Goal: Task Accomplishment & Management: Manage account settings

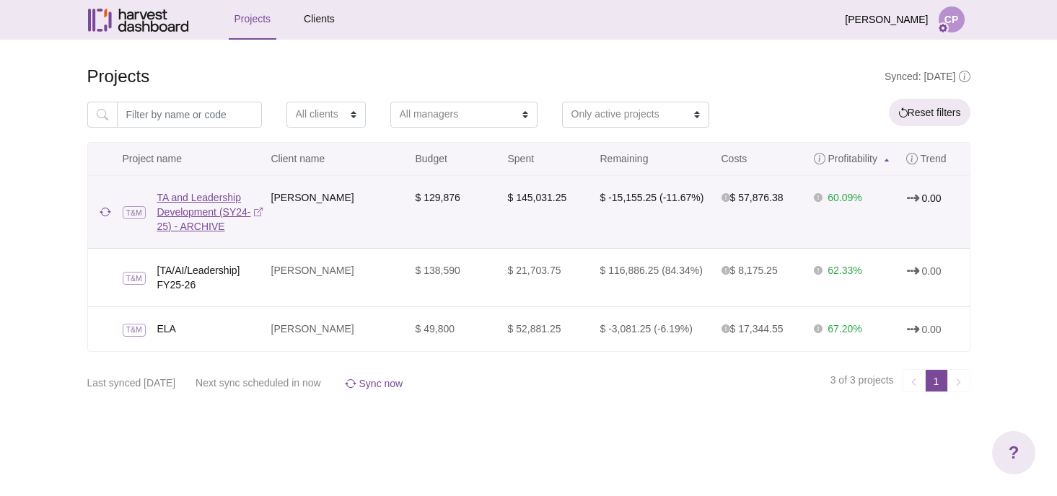
click at [208, 211] on link "TA and Leadership Development (SY24-25) - ARCHIVE" at bounding box center [209, 211] width 105 height 43
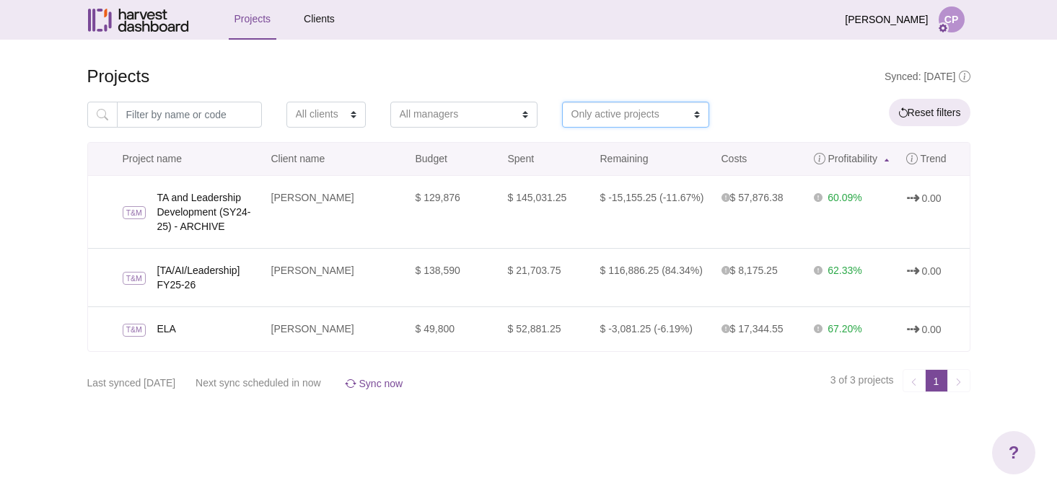
click at [594, 123] on select "Only active projects Only archived projects Both active and archived" at bounding box center [635, 115] width 147 height 26
click at [562, 102] on select "Only active projects Only archived projects Both active and archived" at bounding box center [635, 115] width 147 height 26
click at [545, 78] on h4 "Projects" at bounding box center [528, 76] width 883 height 21
click at [919, 120] on button "Reset filters" at bounding box center [930, 112] width 82 height 27
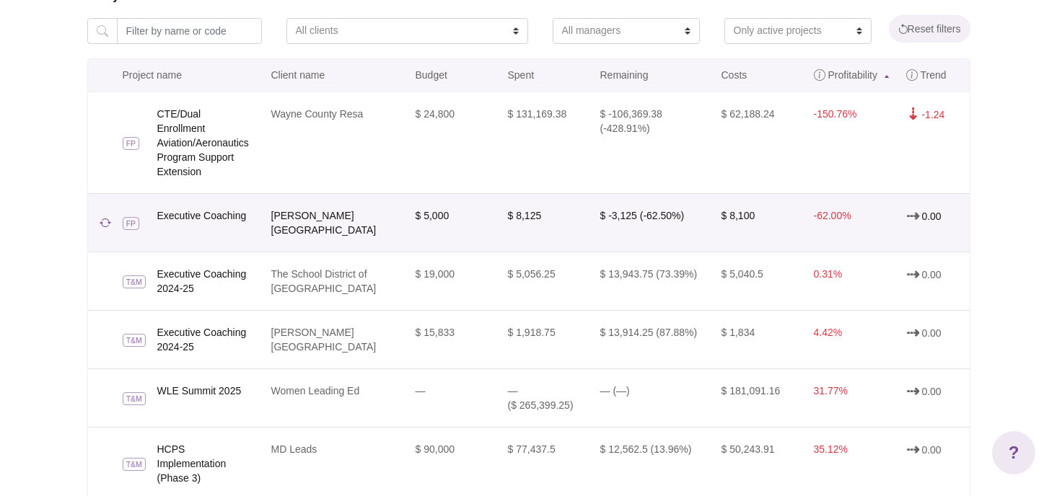
scroll to position [87, 0]
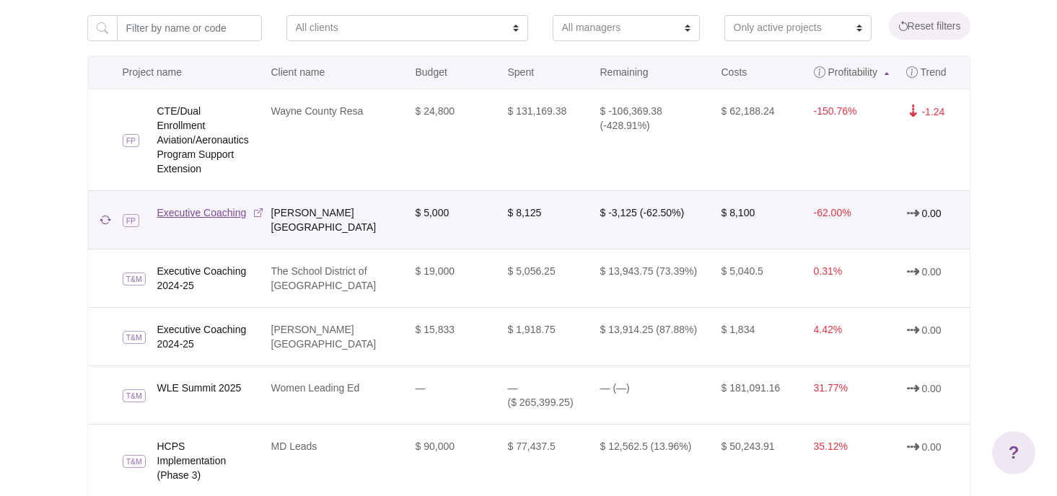
click at [240, 217] on link "Executive Coaching" at bounding box center [209, 213] width 105 height 14
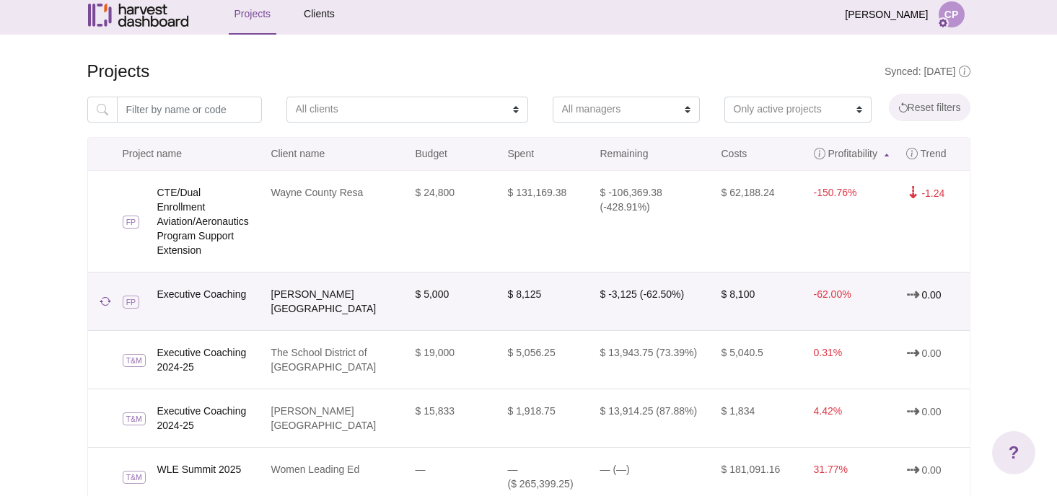
scroll to position [0, 0]
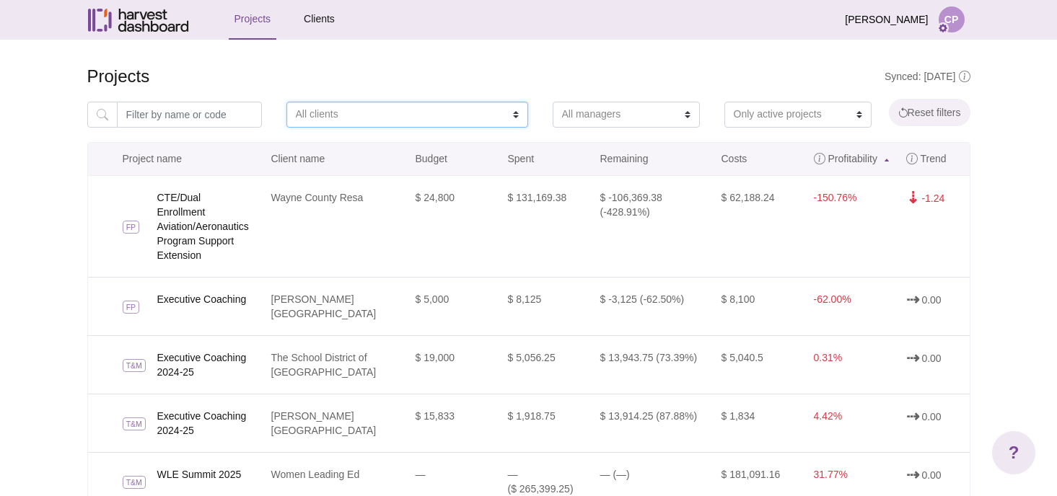
click at [307, 115] on select "All clients AiLO Baltimore City Public Schools Cambridge Public Schools Capital…" at bounding box center [407, 115] width 242 height 26
select select "Panorama"
click at [286, 102] on select "All clients AiLO Baltimore City Public Schools Cambridge Public Schools Capital…" at bounding box center [407, 115] width 242 height 26
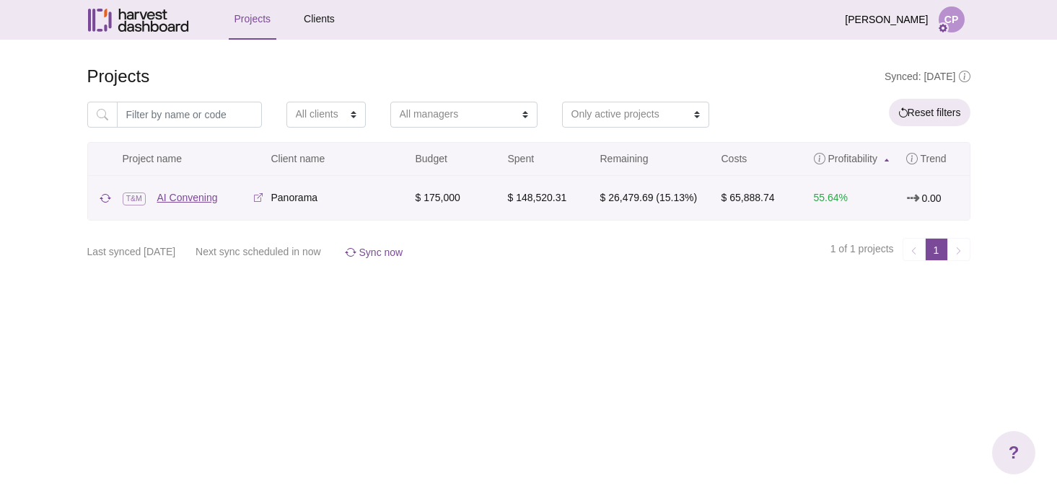
click at [240, 194] on link "AI Convening" at bounding box center [209, 197] width 105 height 14
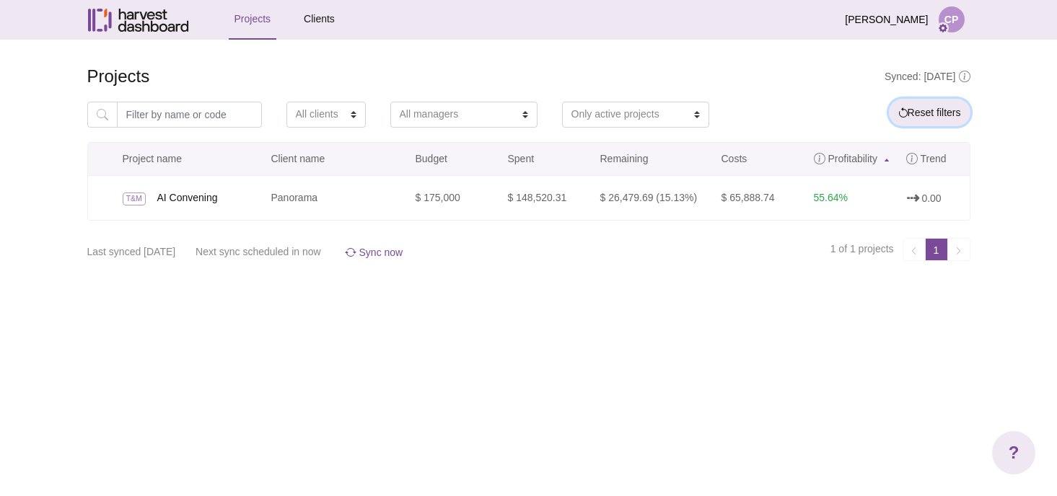
click at [931, 110] on button "Reset filters" at bounding box center [930, 112] width 82 height 27
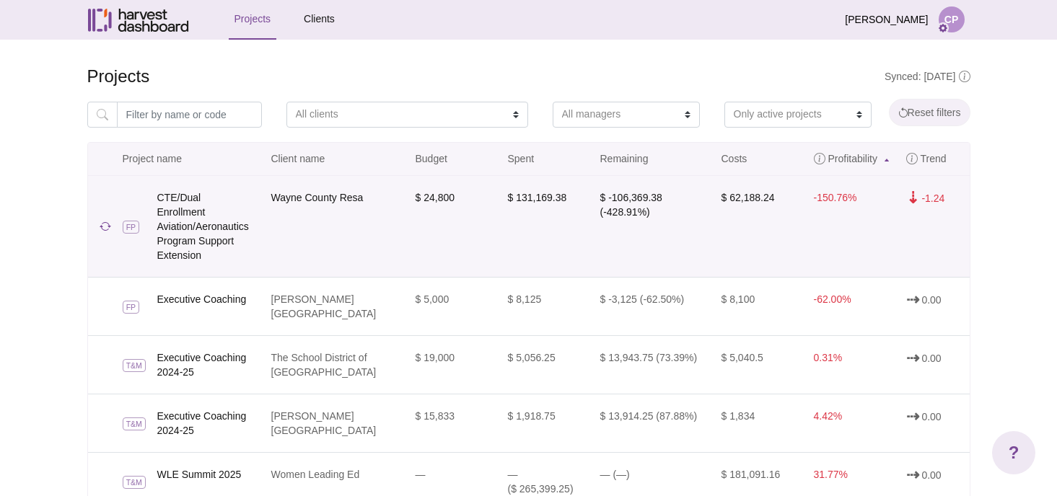
scroll to position [30, 0]
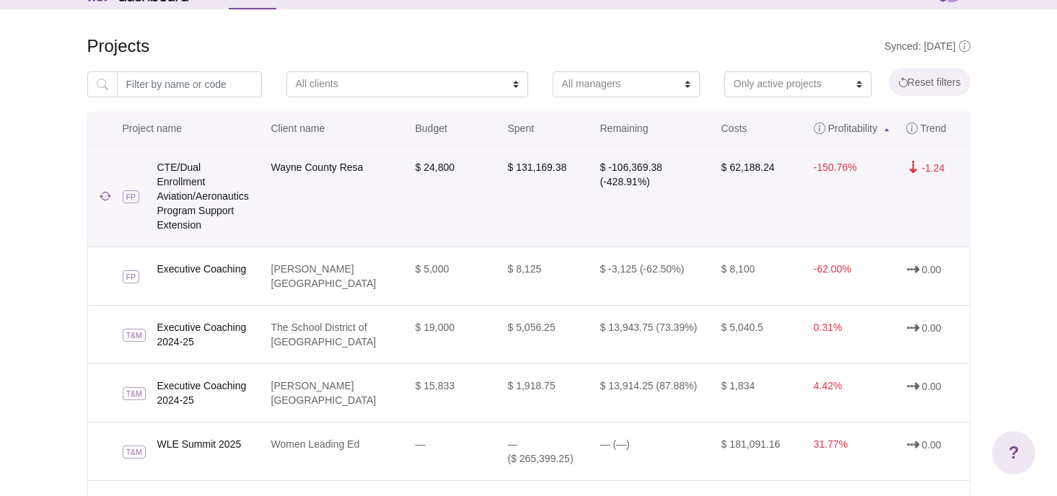
click at [307, 200] on td "Wayne County Resa" at bounding box center [335, 196] width 144 height 101
click at [205, 189] on link "CTE/Dual Enrollment Aviation/Aeronautics Program Support Extension" at bounding box center [209, 196] width 105 height 72
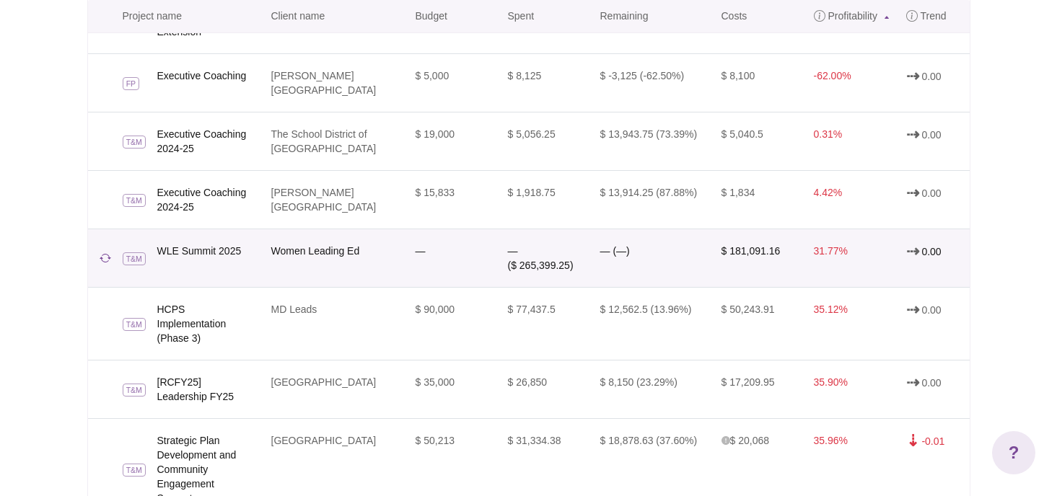
scroll to position [208, 0]
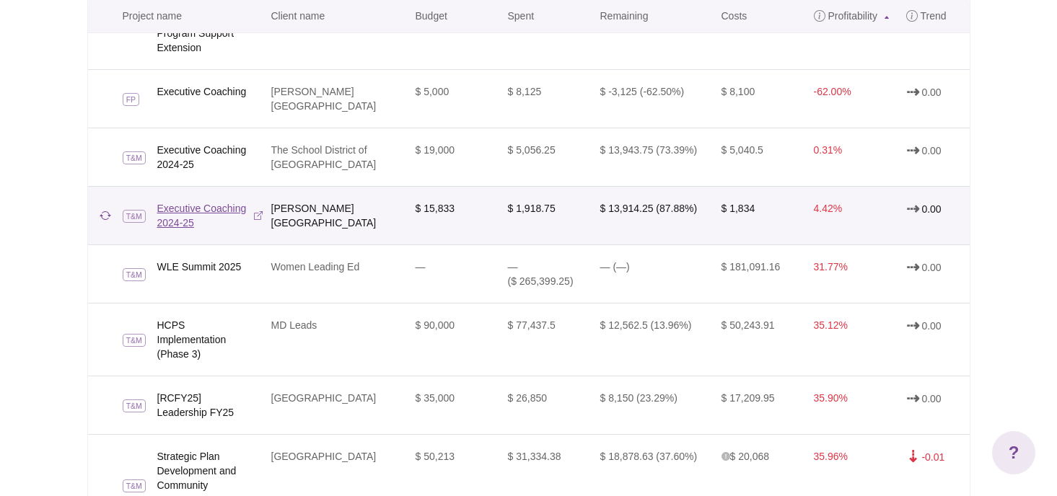
click at [211, 201] on link "Executive Coaching 2024-25" at bounding box center [209, 215] width 105 height 29
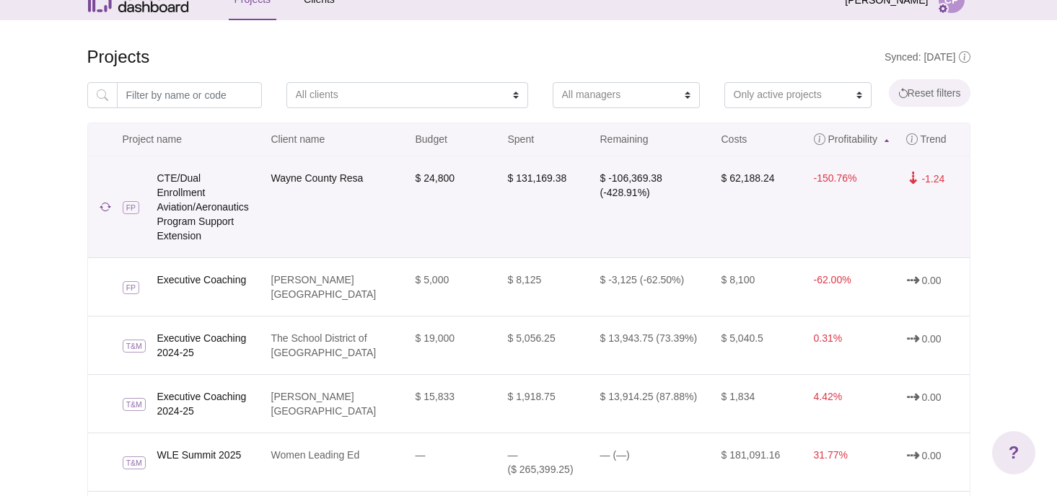
scroll to position [15, 0]
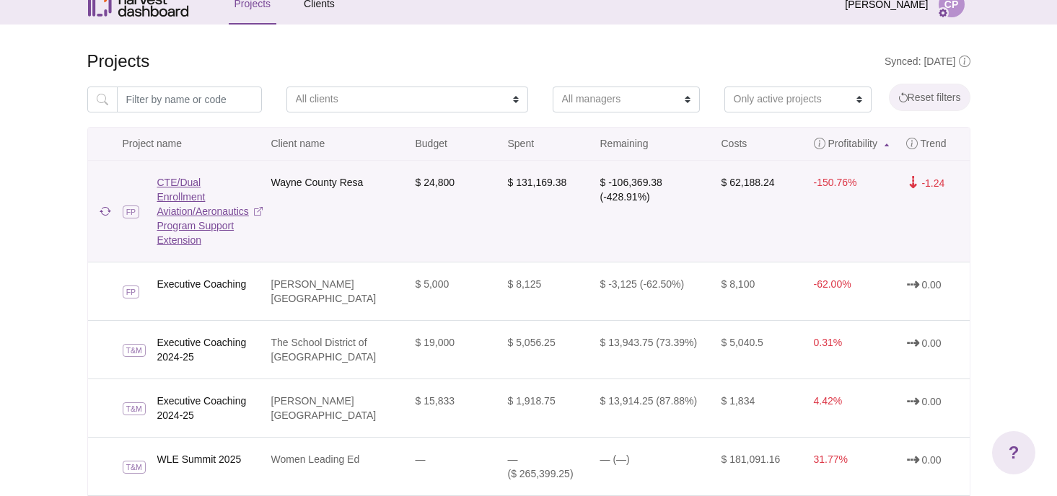
click at [227, 218] on link "CTE/Dual Enrollment Aviation/Aeronautics Program Support Extension" at bounding box center [209, 211] width 105 height 72
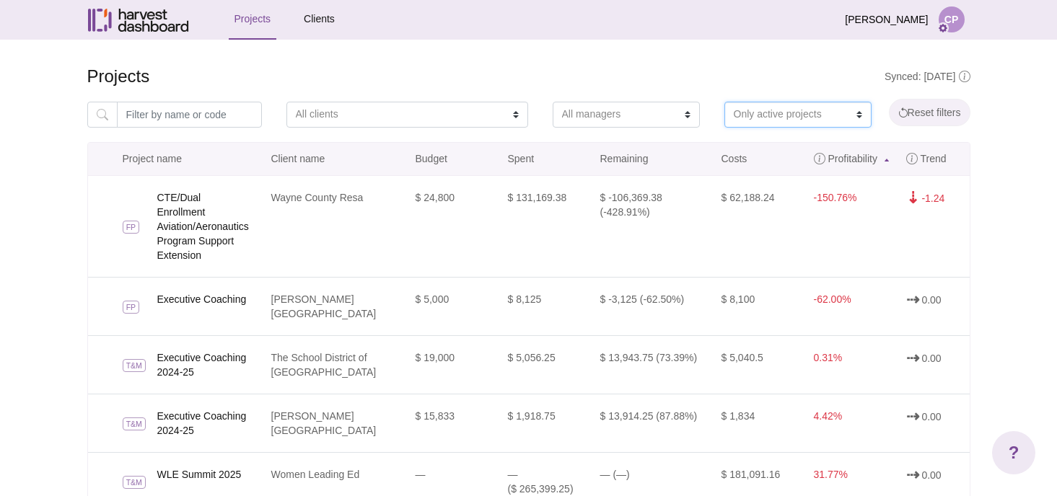
click at [724, 118] on select "Only active projects Only archived projects Both active and archived" at bounding box center [797, 115] width 147 height 26
click at [724, 102] on select "Only active projects Only archived projects Both active and archived" at bounding box center [797, 115] width 147 height 26
click at [912, 73] on span "Synced: [DATE]" at bounding box center [927, 77] width 86 height 12
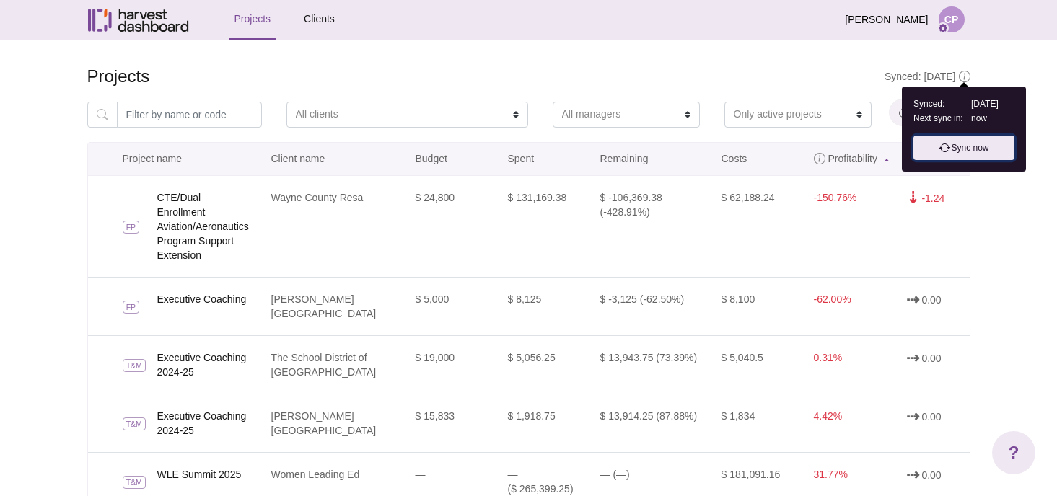
click at [961, 159] on link "Sync now" at bounding box center [963, 148] width 101 height 25
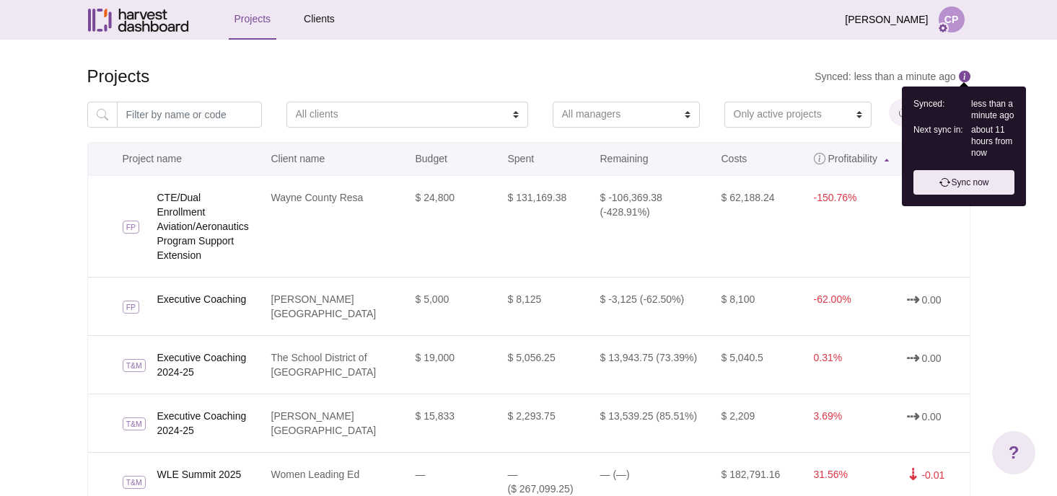
click at [962, 73] on div at bounding box center [965, 77] width 12 height 12
click at [963, 190] on link "Sync now" at bounding box center [963, 182] width 101 height 25
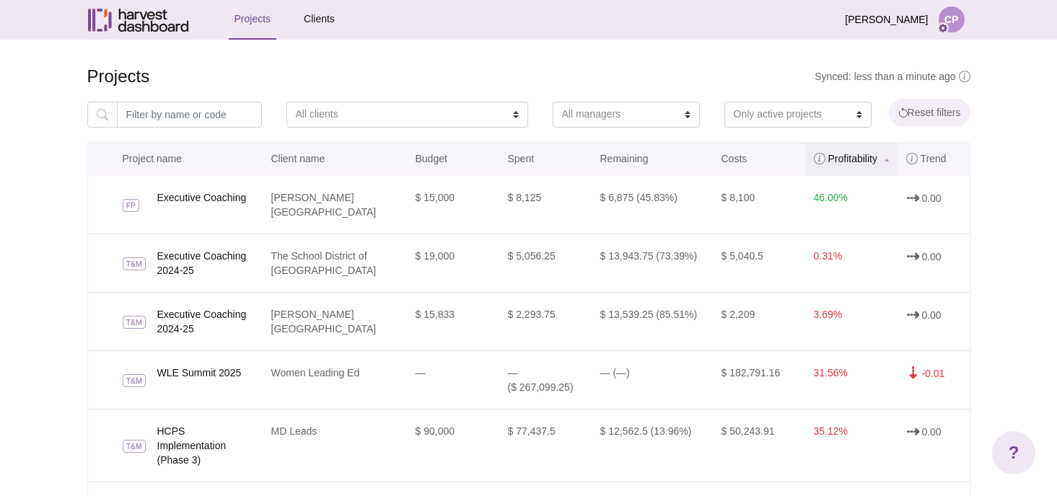
click at [880, 166] on link "Profitability" at bounding box center [851, 159] width 92 height 32
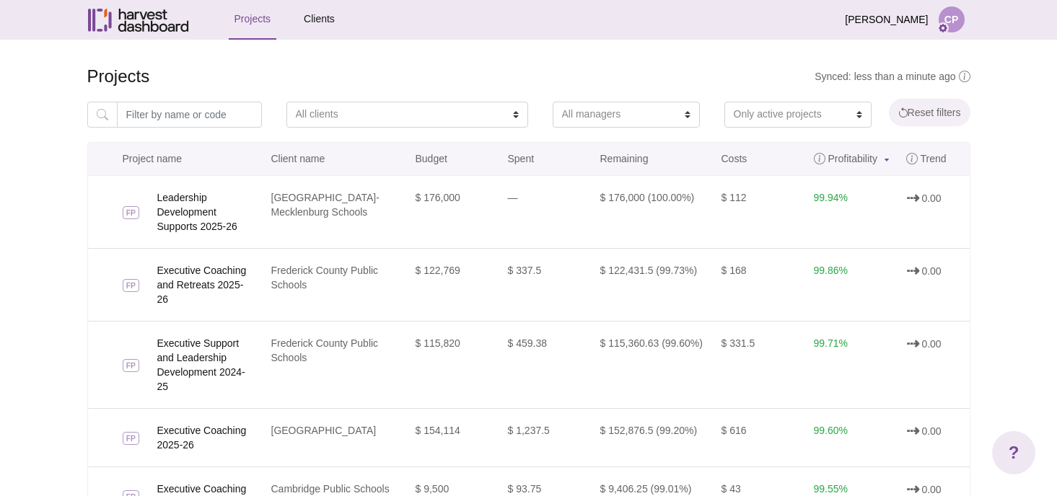
click at [880, 166] on link "Profitability" at bounding box center [851, 159] width 92 height 32
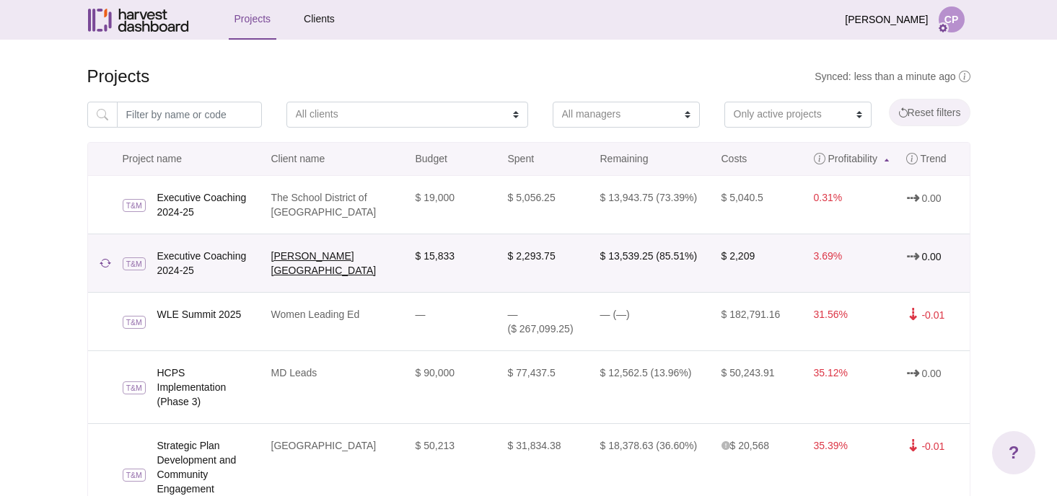
click at [367, 250] on link "[PERSON_NAME][GEOGRAPHIC_DATA]" at bounding box center [323, 263] width 105 height 26
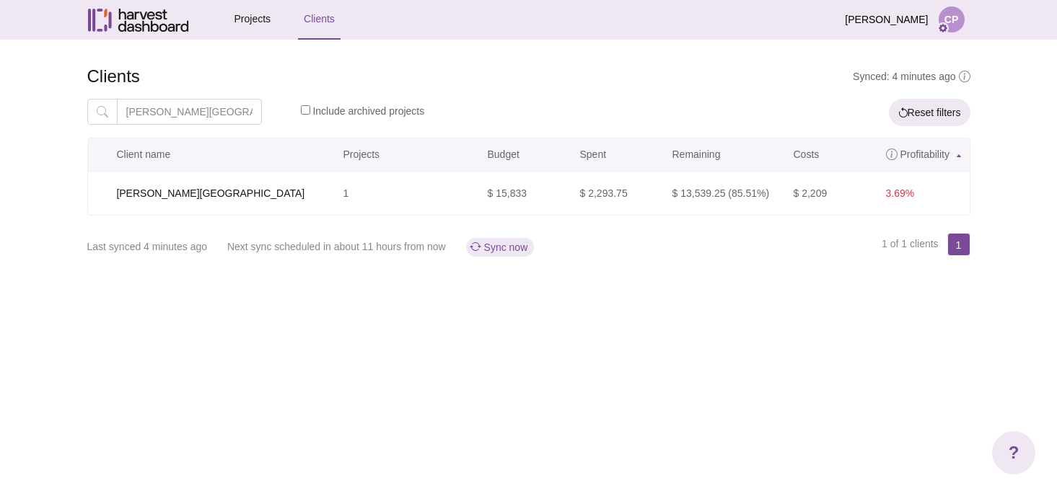
click at [514, 244] on button "Sync now" at bounding box center [500, 247] width 69 height 19
click at [267, 22] on link "Projects" at bounding box center [253, 20] width 48 height 40
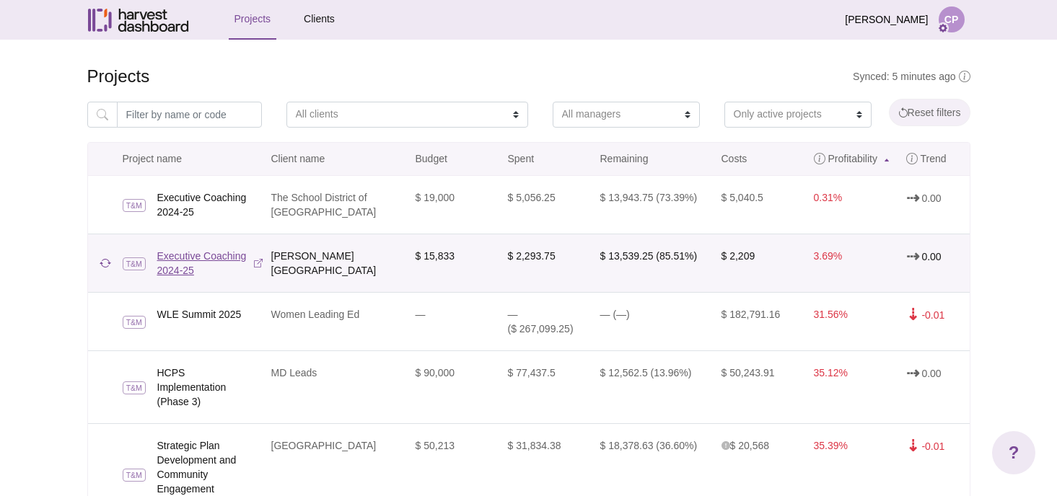
click at [242, 257] on link "Executive Coaching 2024-25" at bounding box center [209, 263] width 105 height 29
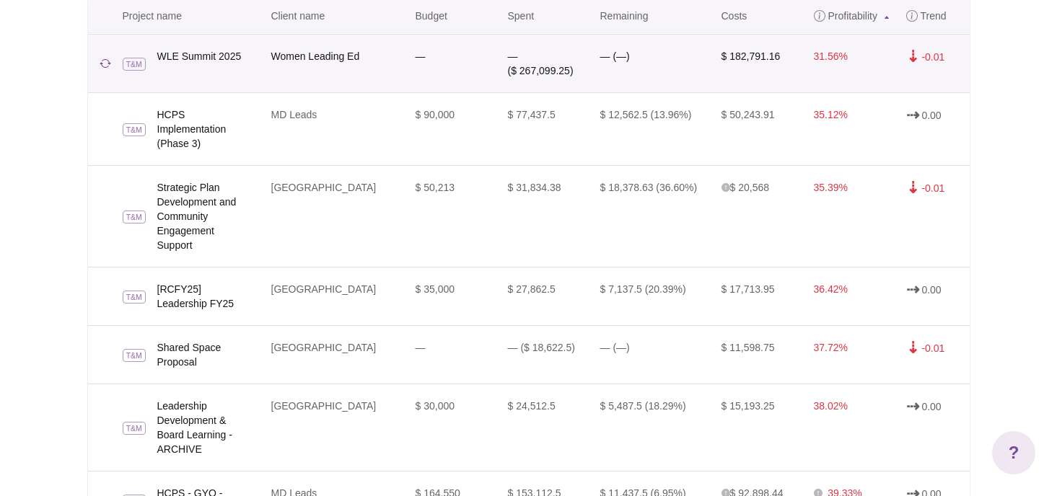
scroll to position [248, 0]
